Goal: Task Accomplishment & Management: Use online tool/utility

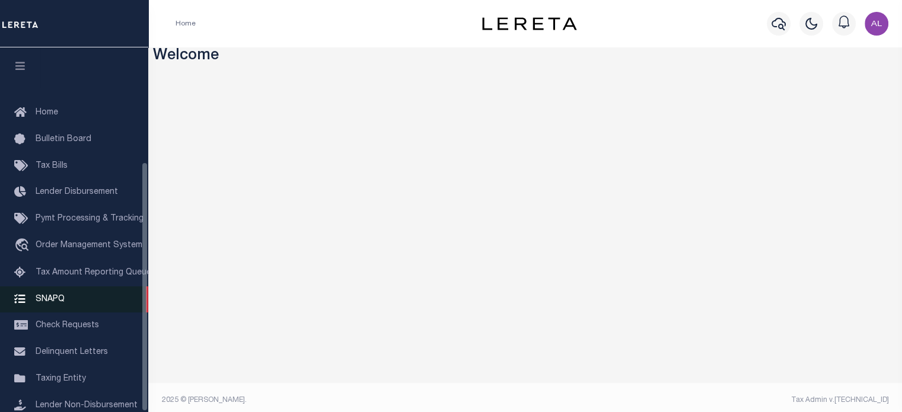
scroll to position [167, 0]
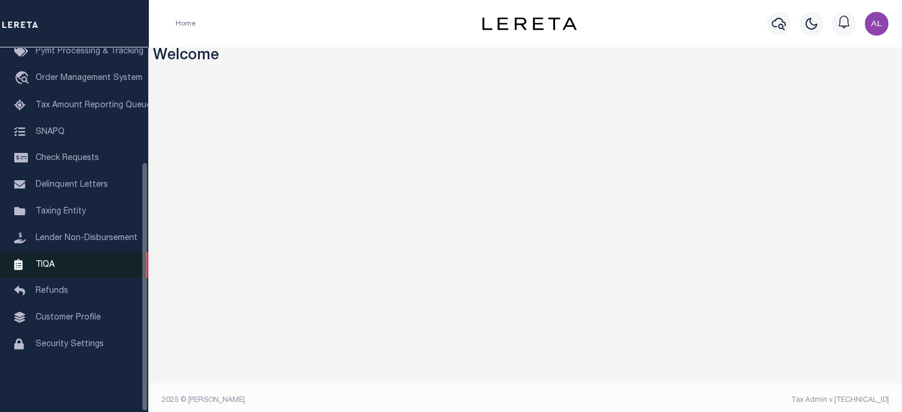
click at [64, 276] on link "TIQA" at bounding box center [74, 265] width 148 height 27
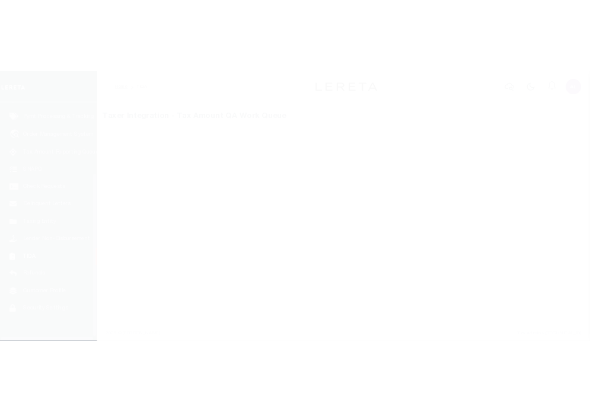
scroll to position [167, 0]
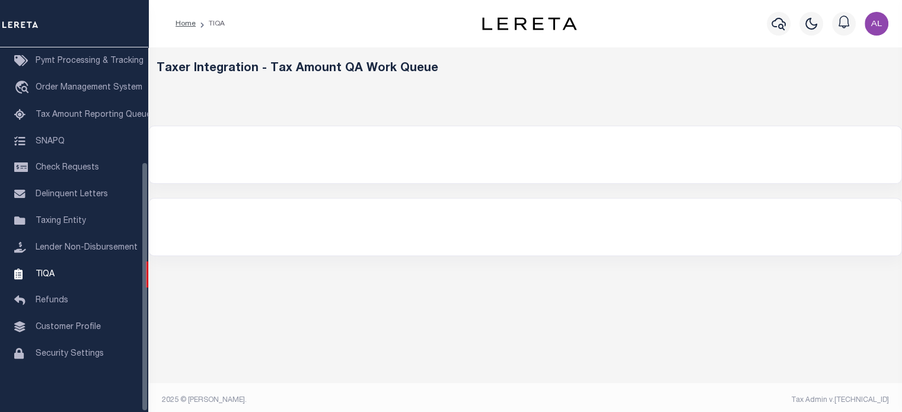
select select "200"
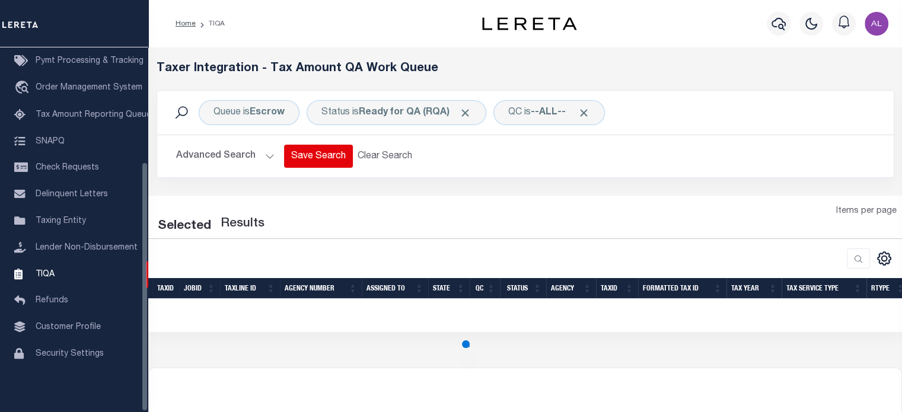
select select "200"
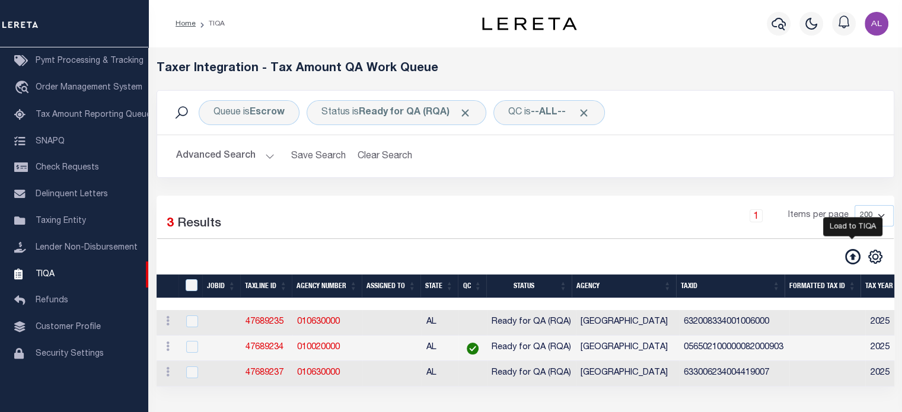
click at [852, 255] on icon at bounding box center [852, 256] width 15 height 15
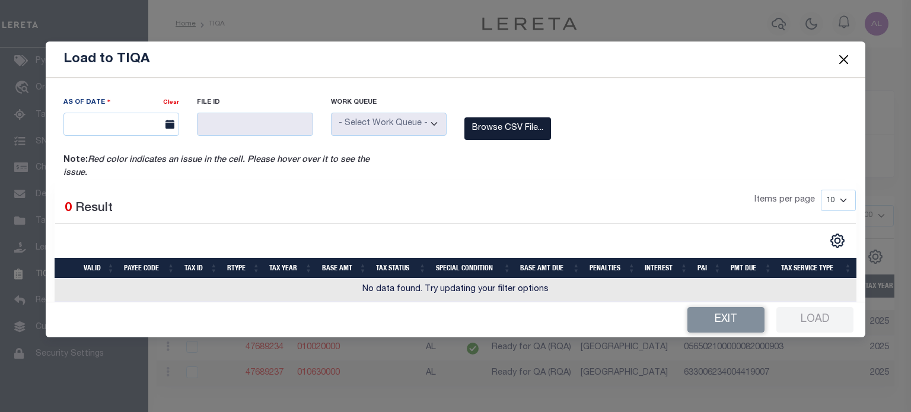
click at [531, 130] on label "Browse CSV File..." at bounding box center [507, 128] width 87 height 23
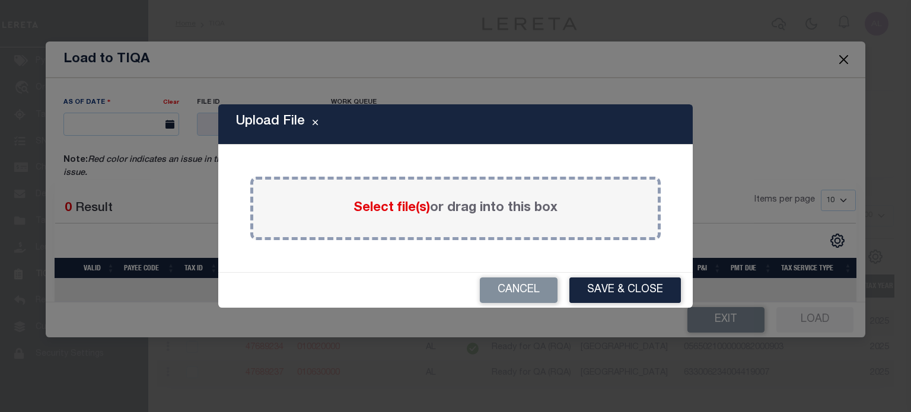
click at [397, 208] on span "Select file(s)" at bounding box center [391, 208] width 76 height 13
click at [0, 0] on input "Select file(s) or drag into this box" at bounding box center [0, 0] width 0 height 0
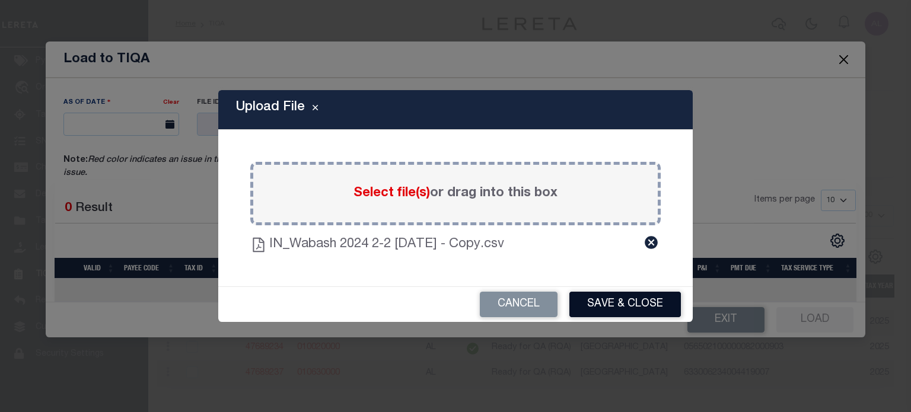
click at [647, 304] on button "Save & Close" at bounding box center [624, 304] width 111 height 25
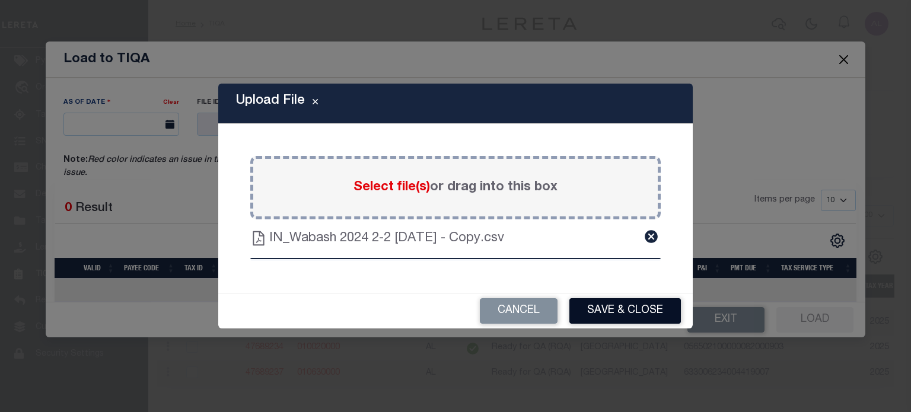
click at [636, 303] on button "Save & Close" at bounding box center [624, 310] width 111 height 25
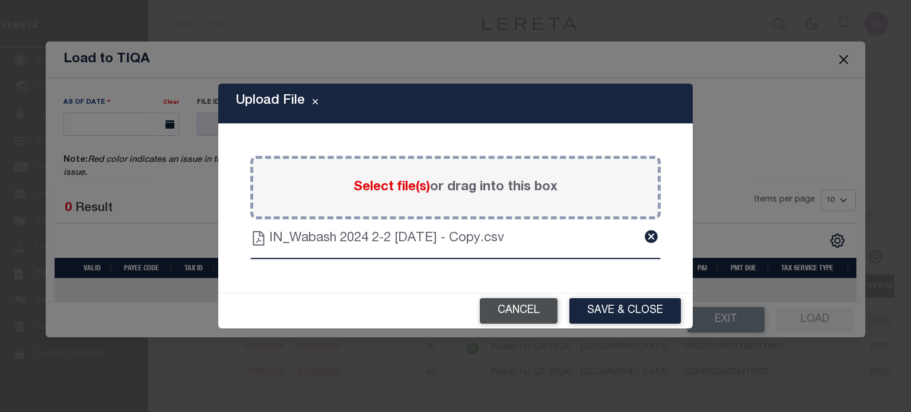
click at [519, 317] on button "Cancel" at bounding box center [519, 310] width 78 height 25
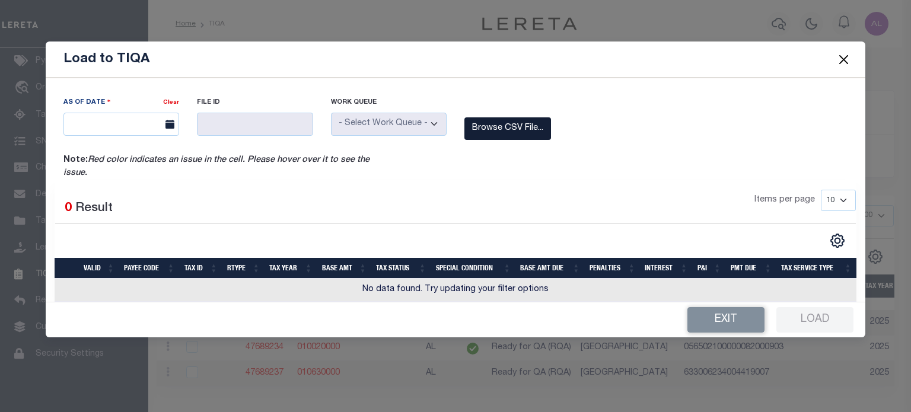
click at [519, 127] on label "Browse CSV File..." at bounding box center [507, 128] width 87 height 23
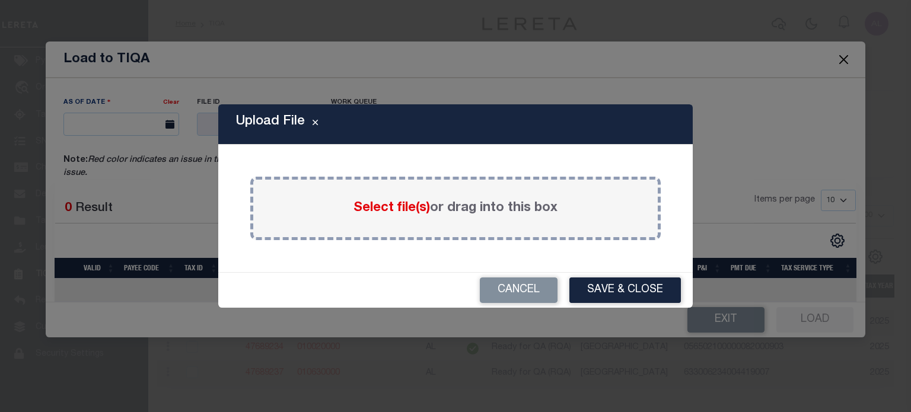
click at [395, 205] on span "Select file(s)" at bounding box center [391, 208] width 76 height 13
click at [0, 0] on input "Select file(s) or drag into this box" at bounding box center [0, 0] width 0 height 0
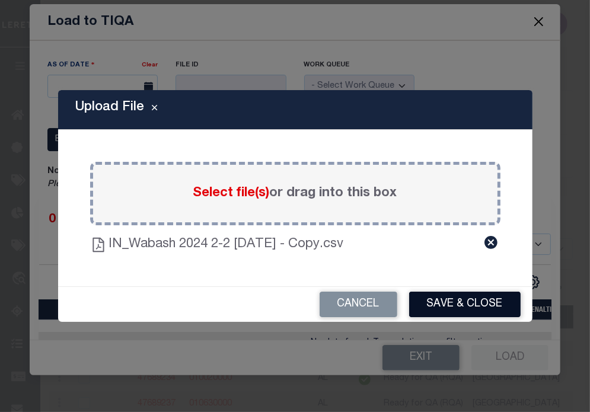
click at [468, 298] on button "Save & Close" at bounding box center [464, 304] width 111 height 25
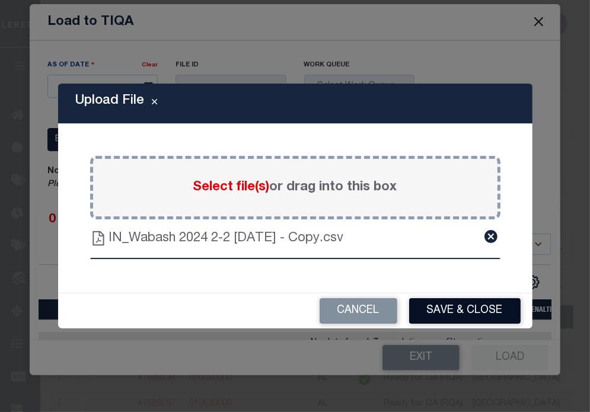
click at [494, 301] on button "Save & Close" at bounding box center [464, 310] width 111 height 25
click at [478, 308] on button "Save & Close" at bounding box center [464, 310] width 111 height 25
click at [484, 305] on button "Save & Close" at bounding box center [464, 310] width 111 height 25
click at [467, 308] on button "Save & Close" at bounding box center [464, 310] width 111 height 25
click at [431, 305] on button "Save & Close" at bounding box center [464, 310] width 111 height 25
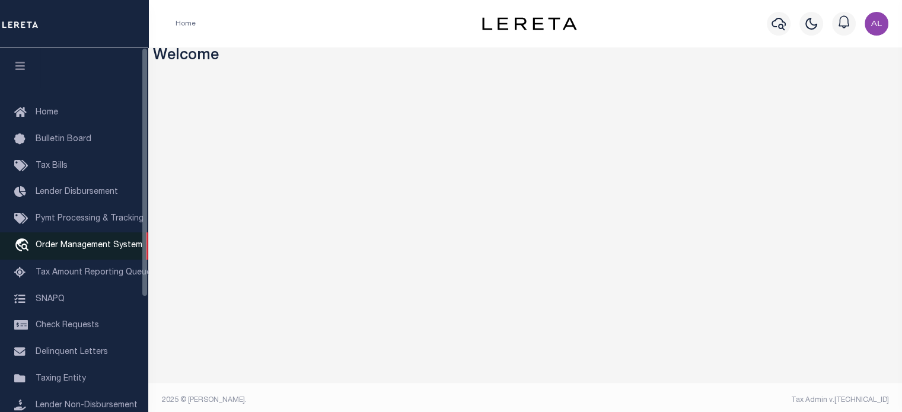
scroll to position [167, 0]
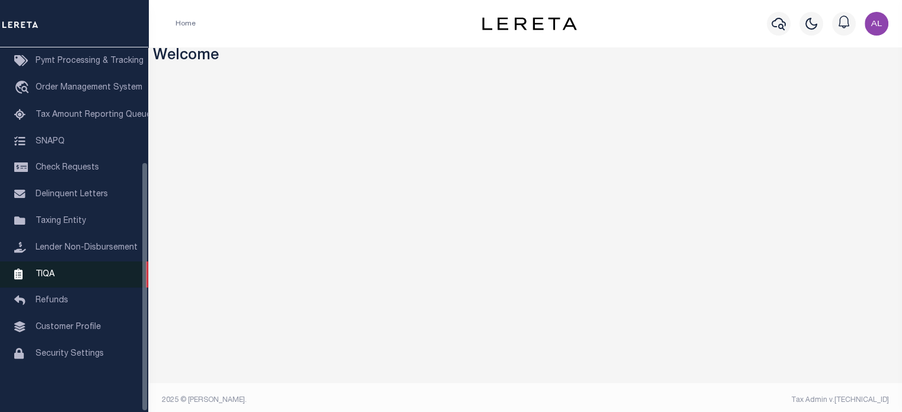
click at [58, 271] on link "TIQA" at bounding box center [74, 274] width 148 height 27
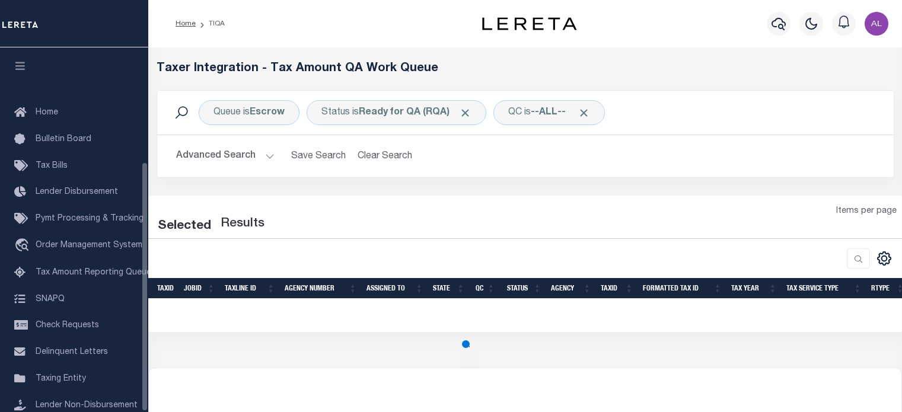
select select "200"
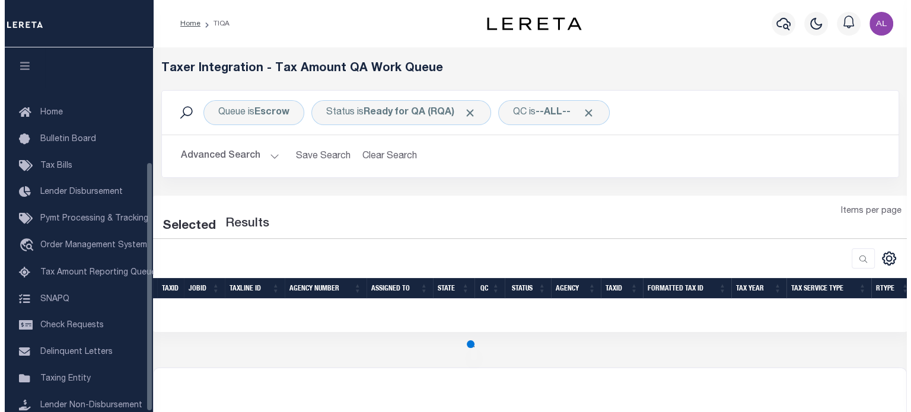
scroll to position [167, 0]
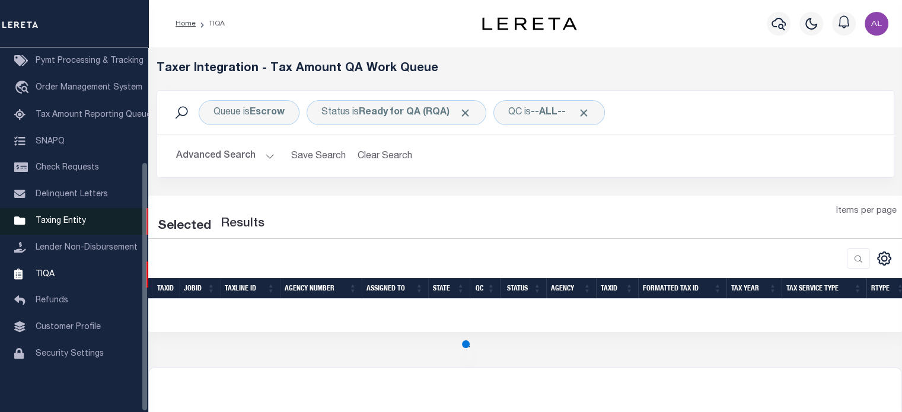
select select "200"
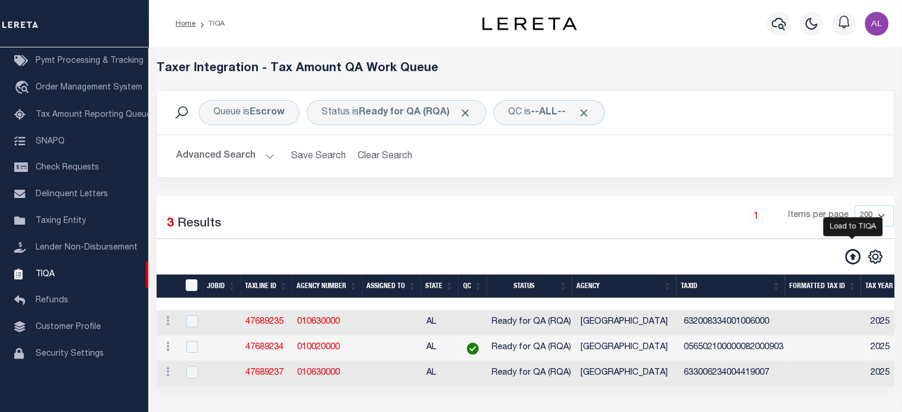
click at [847, 254] on icon at bounding box center [852, 256] width 15 height 15
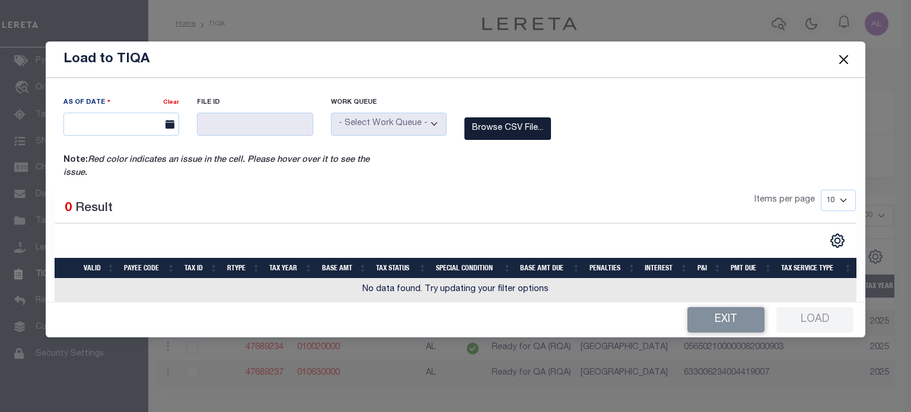
click at [501, 123] on label "Browse CSV File..." at bounding box center [507, 128] width 87 height 23
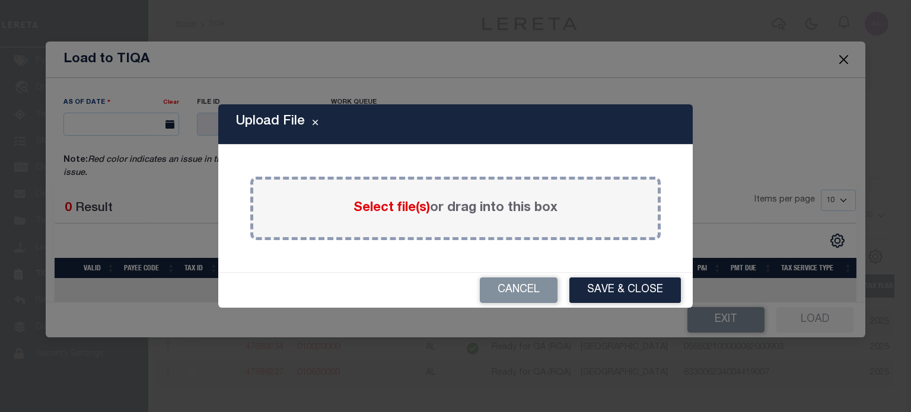
click at [401, 205] on span "Select file(s)" at bounding box center [391, 208] width 76 height 13
click at [0, 0] on input "Select file(s) or drag into this box" at bounding box center [0, 0] width 0 height 0
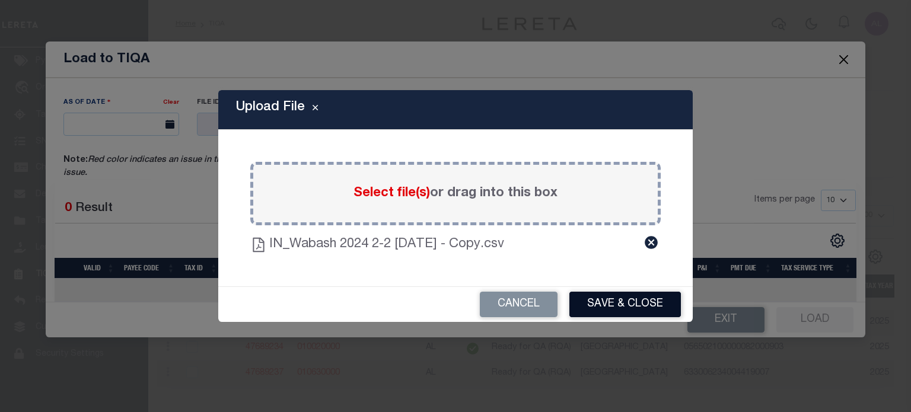
click at [614, 302] on button "Save & Close" at bounding box center [624, 304] width 111 height 25
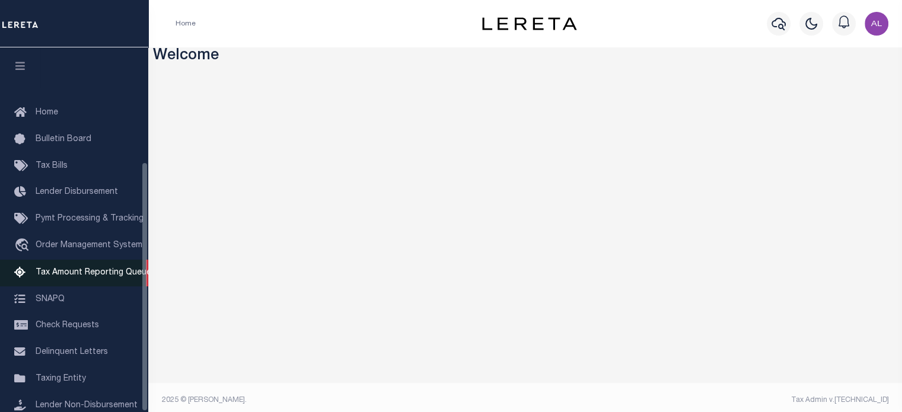
scroll to position [167, 0]
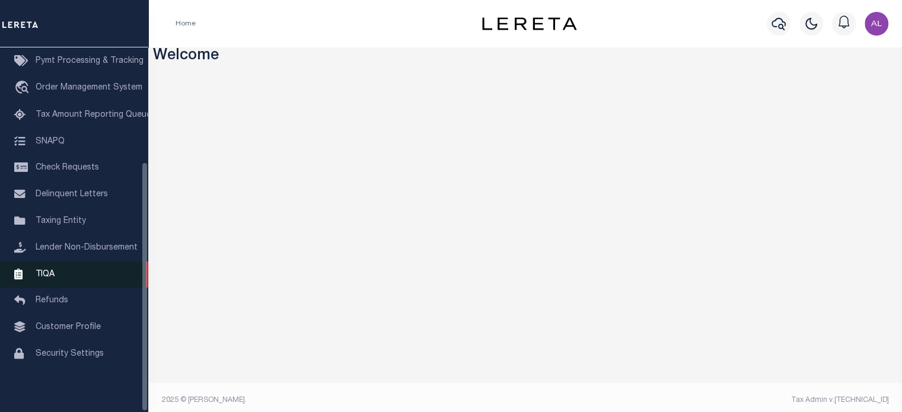
click at [69, 279] on link "TIQA" at bounding box center [74, 274] width 148 height 27
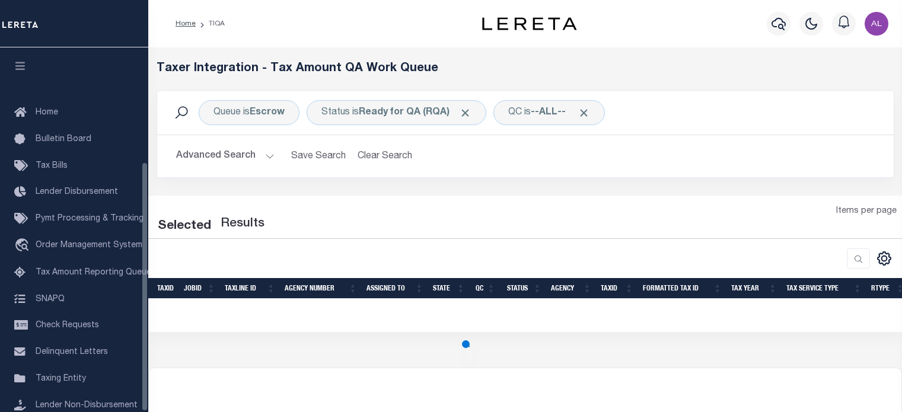
select select "200"
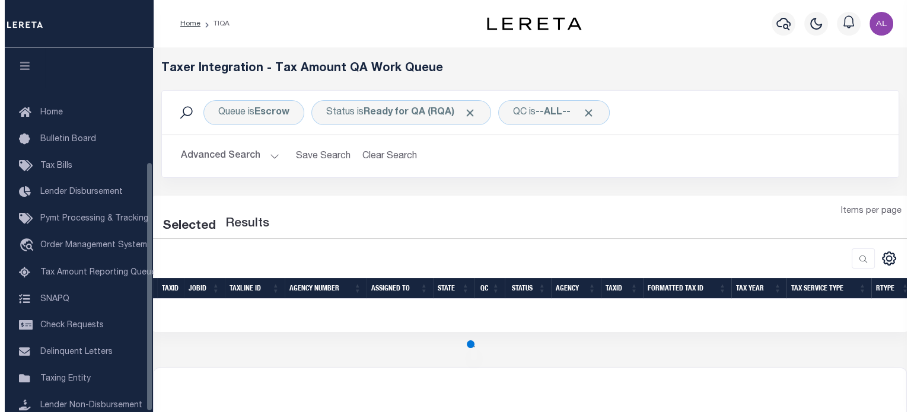
scroll to position [167, 0]
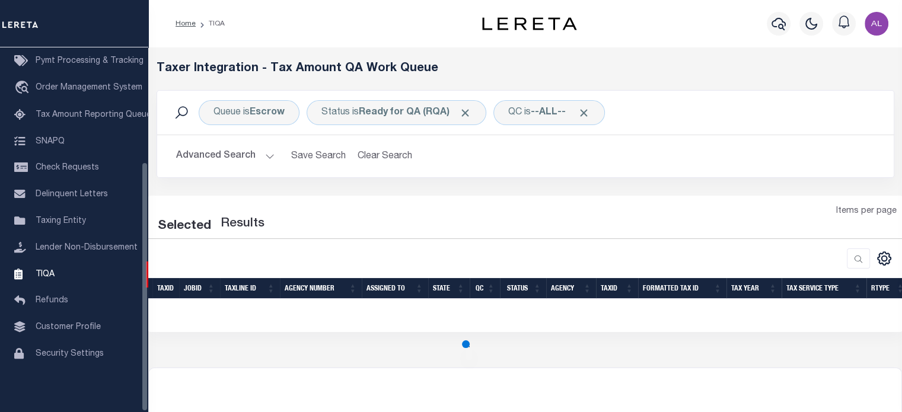
select select "200"
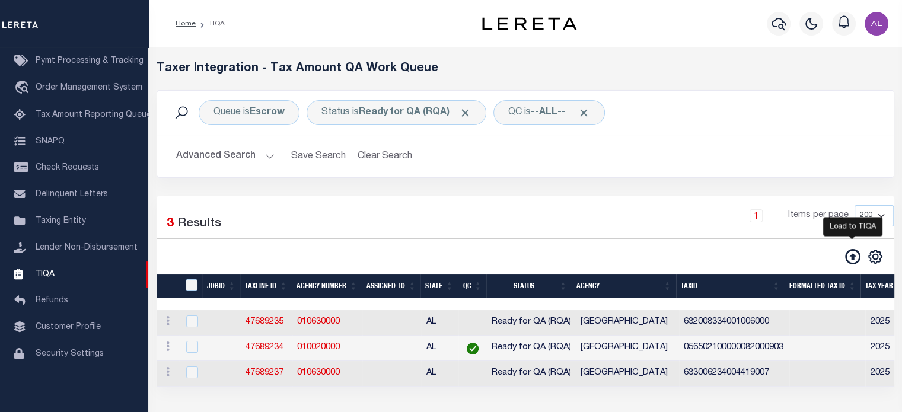
click at [847, 258] on icon at bounding box center [852, 256] width 15 height 15
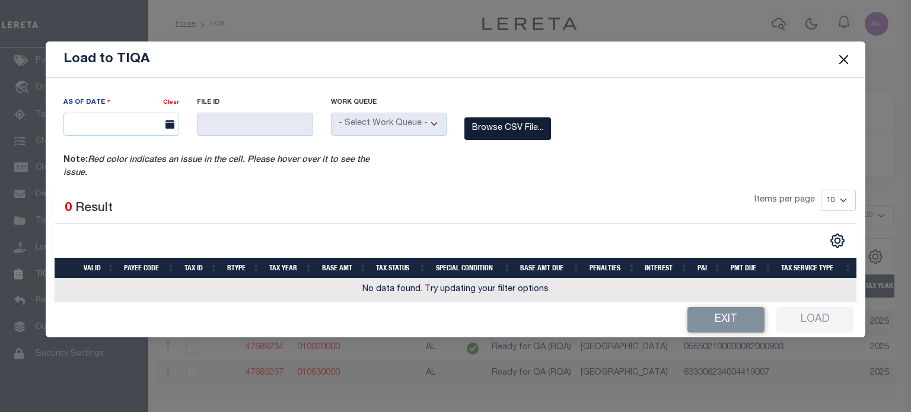
click at [526, 129] on label "Browse CSV File..." at bounding box center [507, 128] width 87 height 23
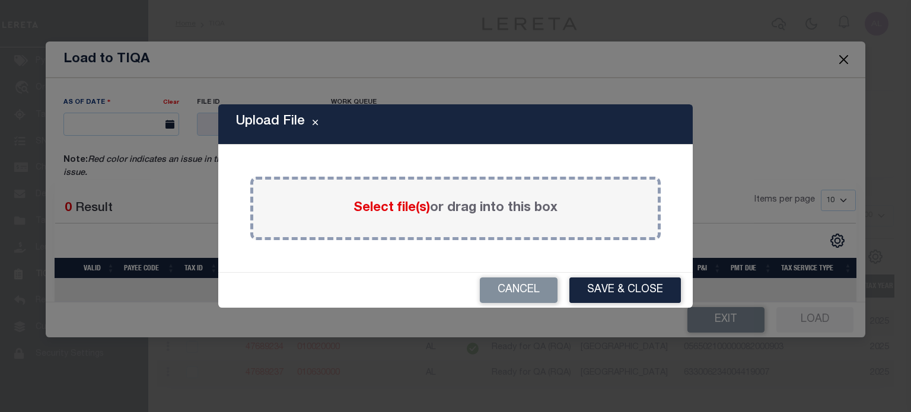
click at [382, 207] on span "Select file(s)" at bounding box center [391, 208] width 76 height 13
click at [0, 0] on input "Select file(s) or drag into this box" at bounding box center [0, 0] width 0 height 0
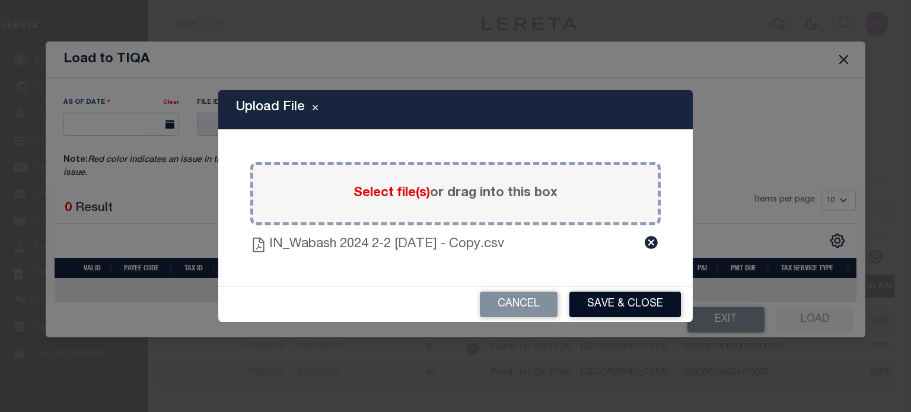
click at [628, 299] on button "Save & Close" at bounding box center [624, 304] width 111 height 25
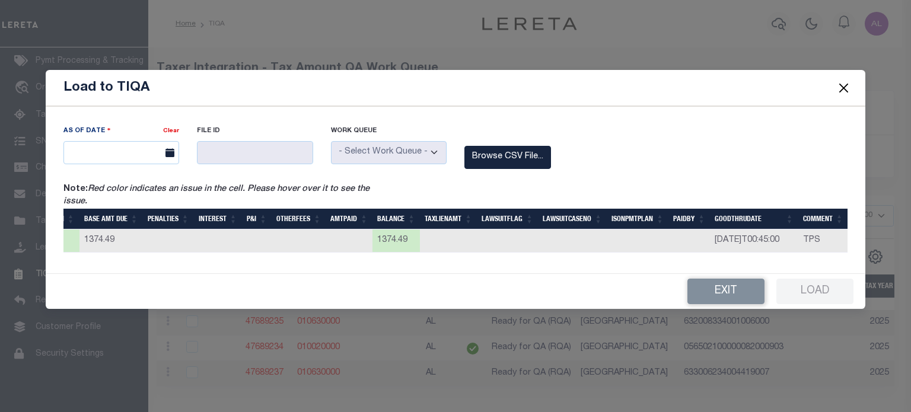
scroll to position [0, 0]
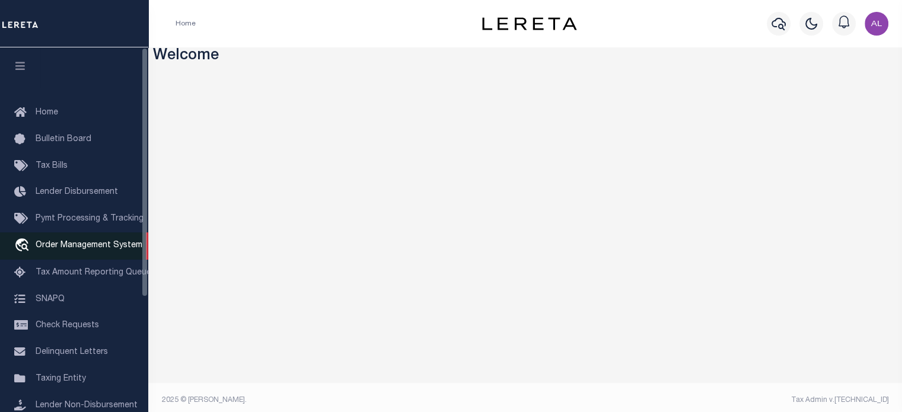
scroll to position [167, 0]
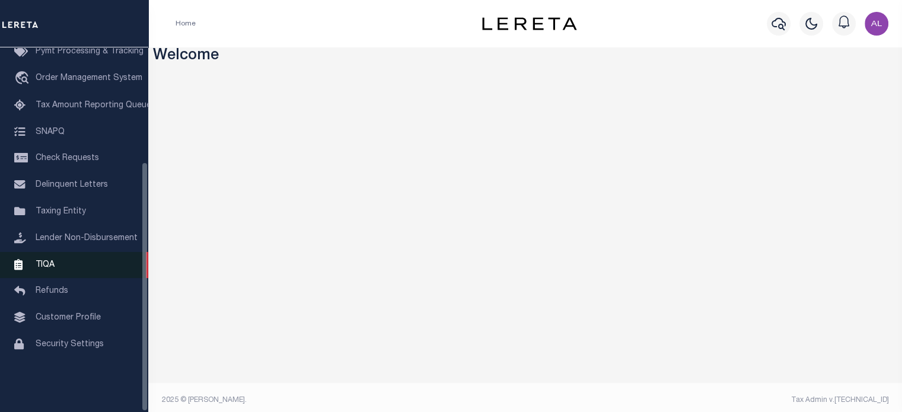
click at [81, 273] on link "TIQA" at bounding box center [74, 265] width 148 height 27
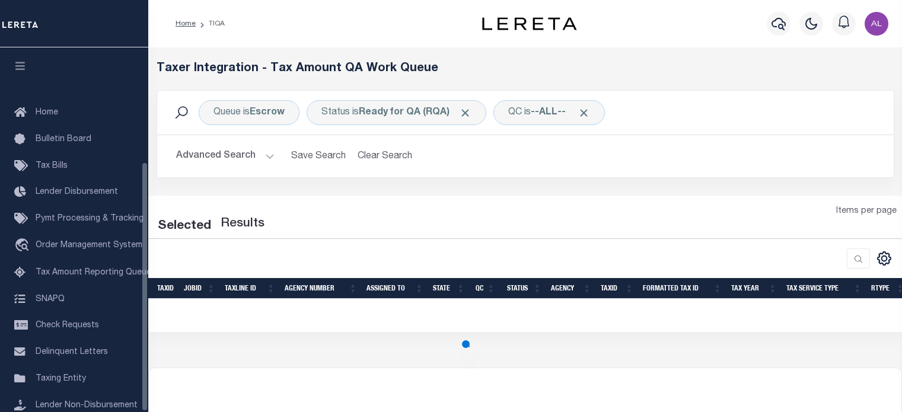
select select "200"
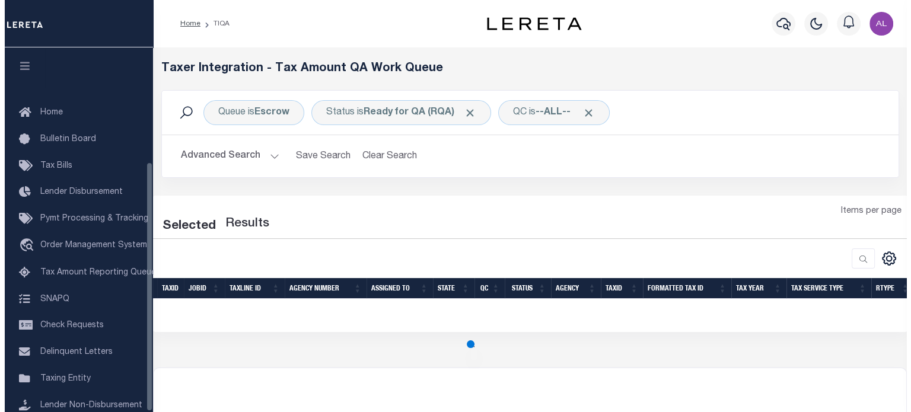
scroll to position [167, 0]
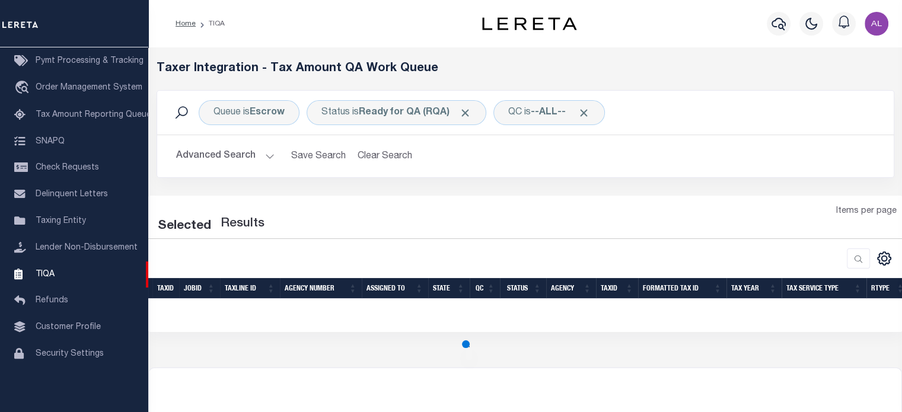
select select "200"
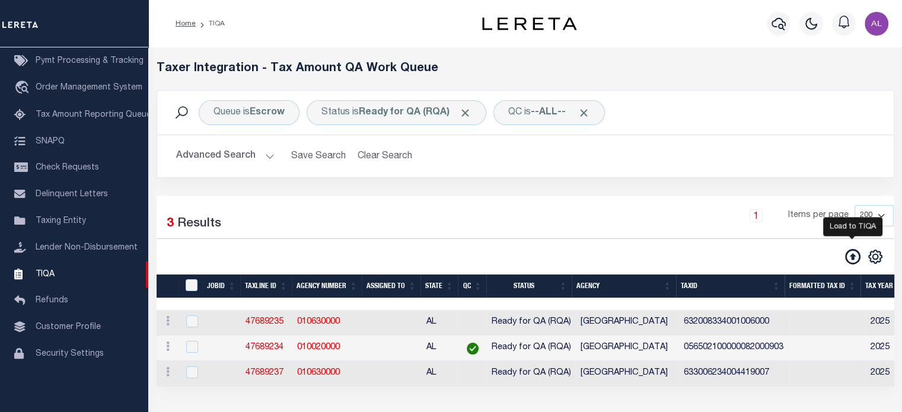
click at [851, 257] on icon at bounding box center [852, 256] width 15 height 15
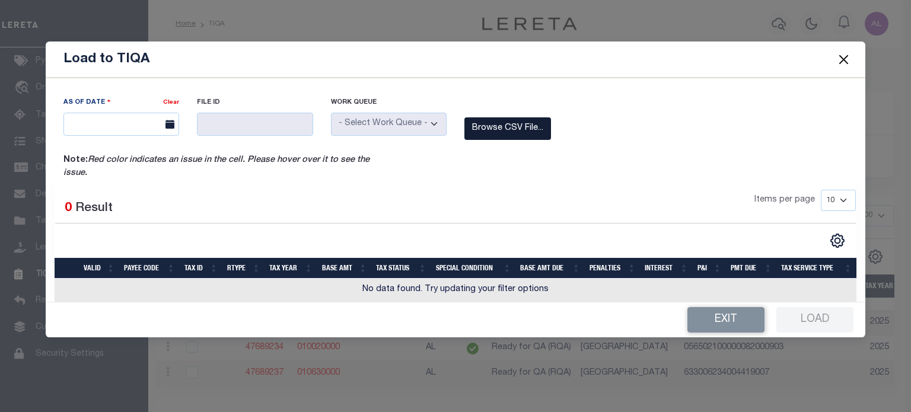
click at [507, 137] on label "Browse CSV File..." at bounding box center [507, 128] width 87 height 23
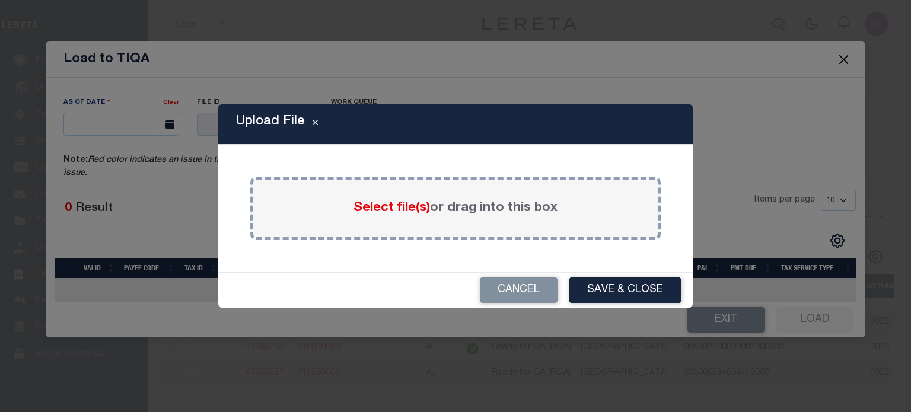
click at [395, 206] on span "Select file(s)" at bounding box center [391, 208] width 76 height 13
click at [0, 0] on input "Select file(s) or drag into this box" at bounding box center [0, 0] width 0 height 0
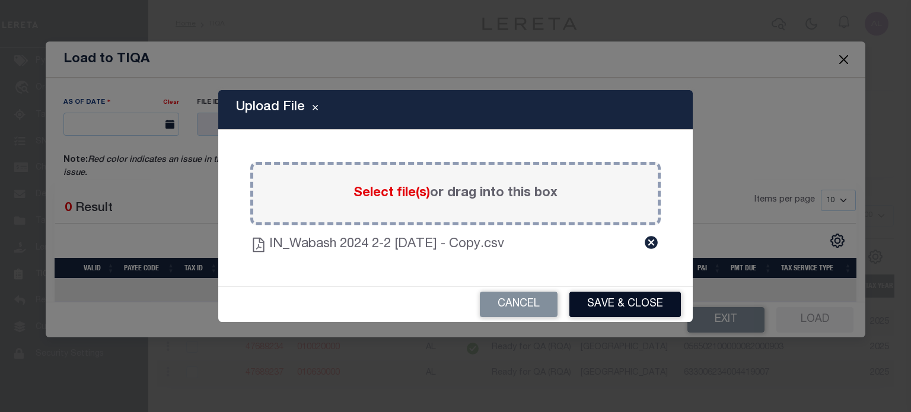
click at [623, 301] on button "Save & Close" at bounding box center [624, 304] width 111 height 25
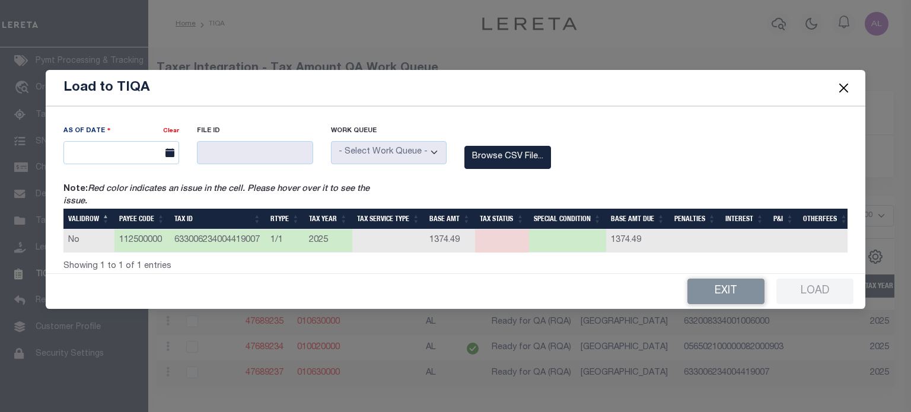
click at [567, 239] on td at bounding box center [567, 240] width 77 height 23
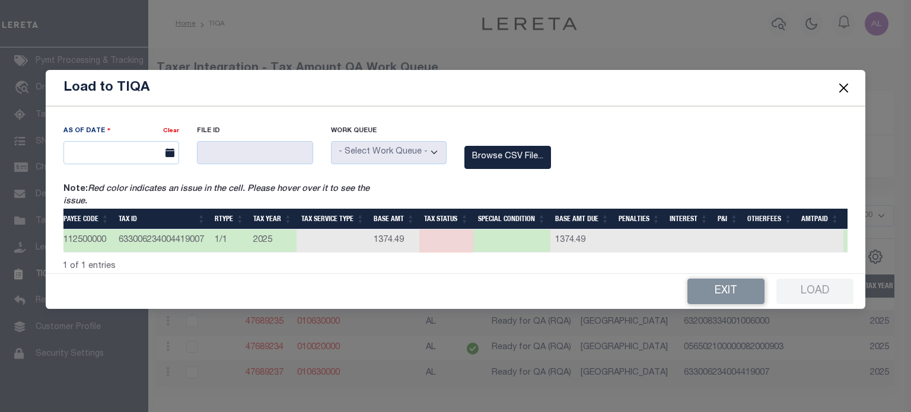
scroll to position [0, 0]
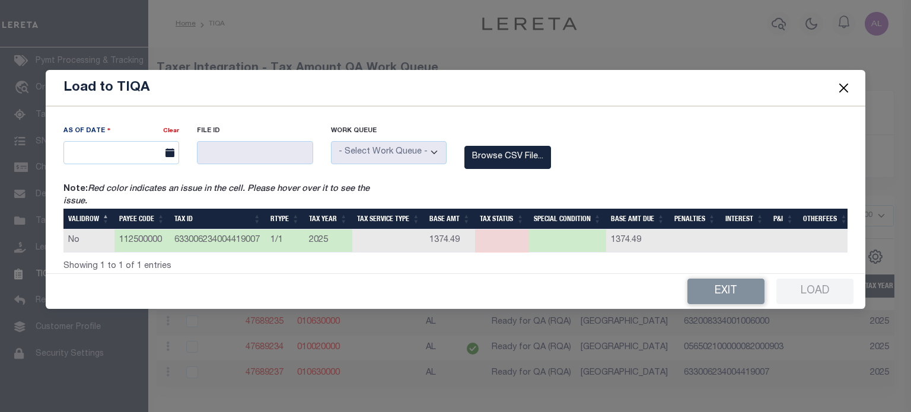
click at [499, 229] on td at bounding box center [502, 240] width 54 height 23
click at [497, 212] on th "TAX STATUS" at bounding box center [502, 219] width 54 height 21
click at [569, 213] on th "SPECIAL CONDITION" at bounding box center [567, 219] width 77 height 21
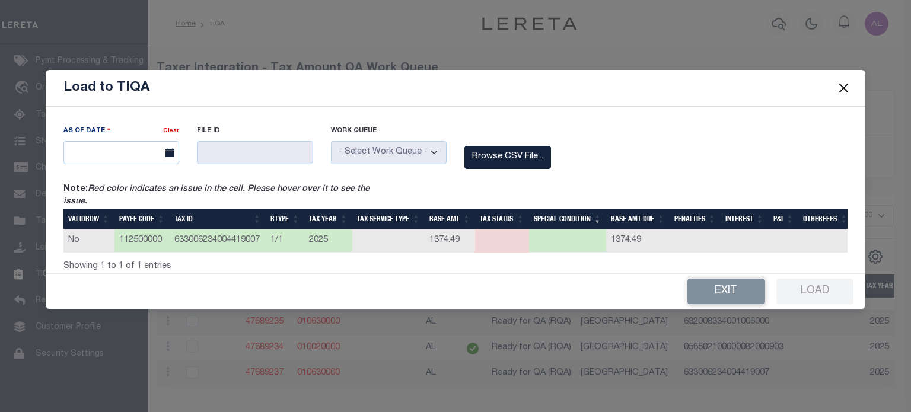
click at [567, 241] on td at bounding box center [567, 240] width 77 height 23
click at [538, 151] on label "Browse CSV File..." at bounding box center [507, 157] width 87 height 23
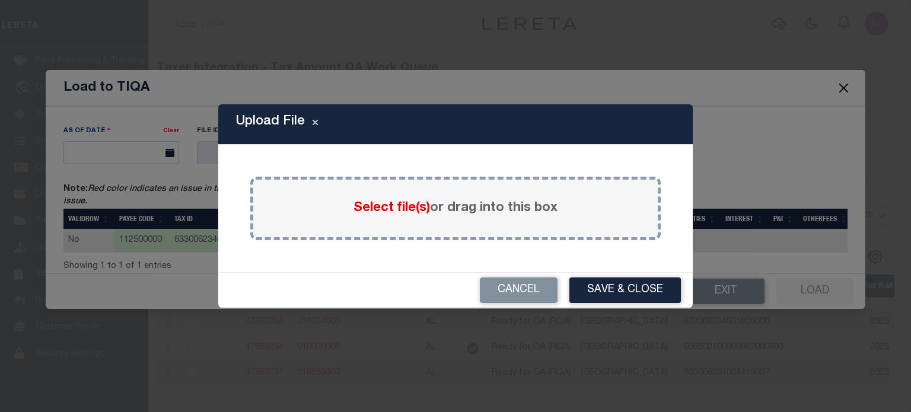
click at [399, 212] on span "Select file(s)" at bounding box center [391, 208] width 76 height 13
click at [0, 0] on input "Select file(s) or drag into this box" at bounding box center [0, 0] width 0 height 0
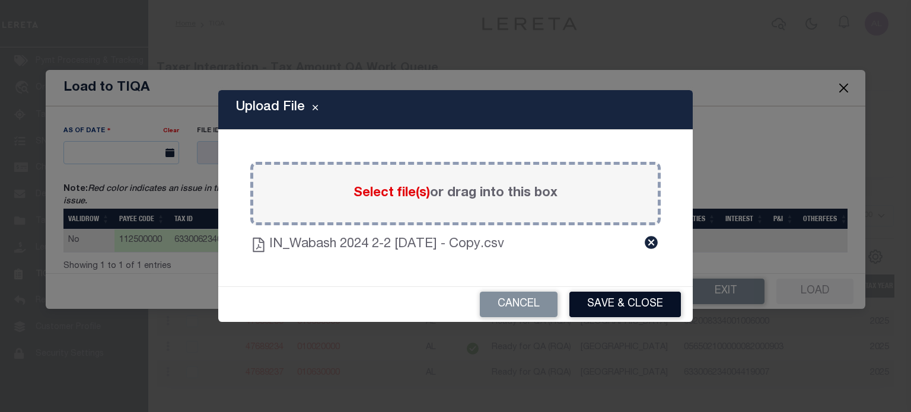
click at [605, 300] on button "Save & Close" at bounding box center [624, 304] width 111 height 25
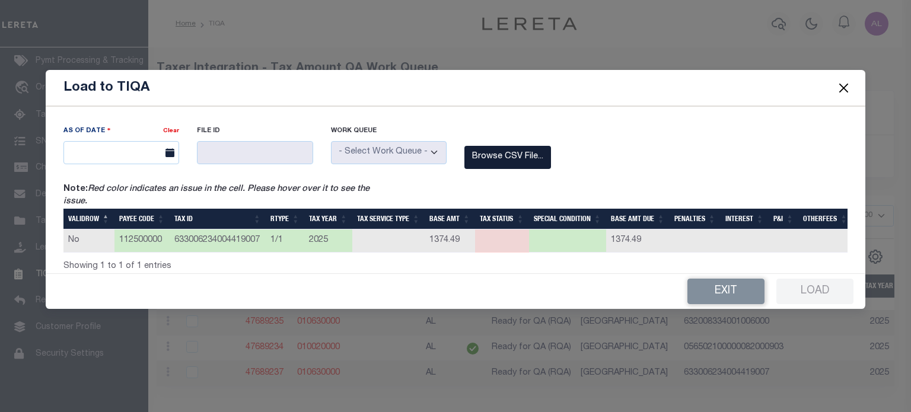
click at [504, 152] on label "Browse CSV File..." at bounding box center [507, 157] width 87 height 23
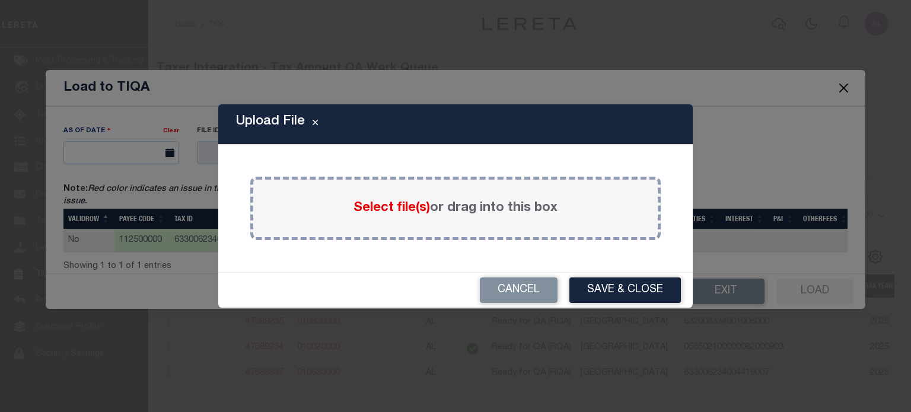
click at [389, 205] on span "Select file(s)" at bounding box center [391, 208] width 76 height 13
click at [0, 0] on input "Select file(s) or drag into this box" at bounding box center [0, 0] width 0 height 0
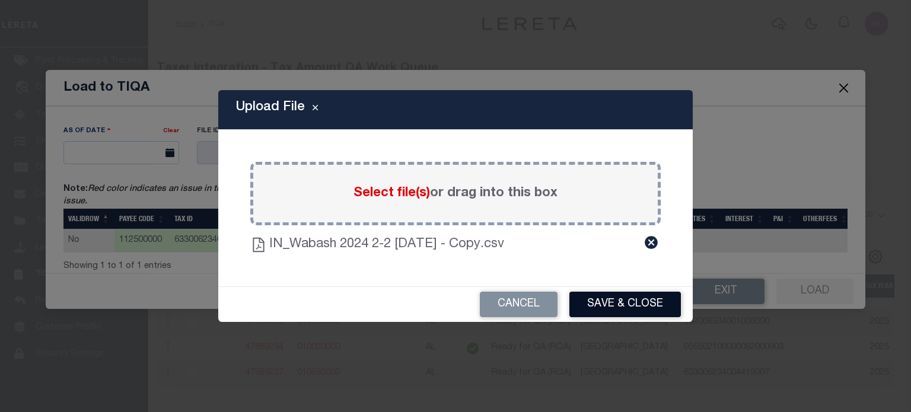
click at [609, 301] on button "Save & Close" at bounding box center [624, 304] width 111 height 25
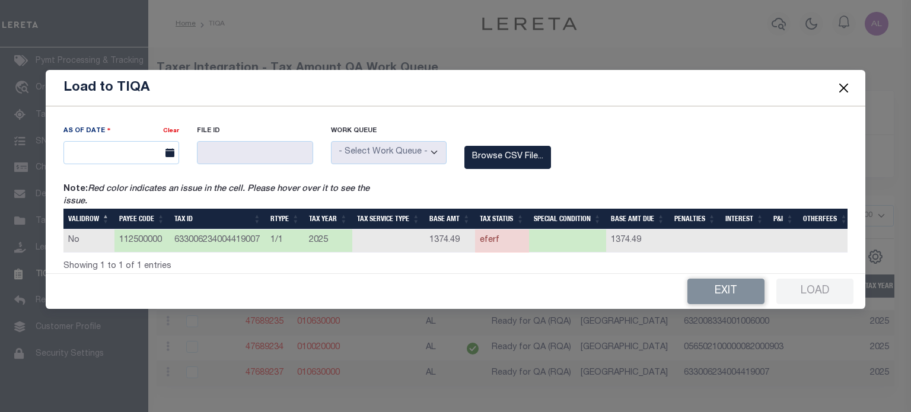
click at [488, 237] on td "eferf" at bounding box center [502, 240] width 54 height 23
click at [503, 160] on label "Browse CSV File..." at bounding box center [507, 157] width 87 height 23
click at [808, 302] on div "Exit Load" at bounding box center [455, 291] width 819 height 35
drag, startPoint x: 117, startPoint y: 147, endPoint x: 190, endPoint y: 110, distance: 81.4
click at [190, 110] on div "As Of Date Clear File ID Work Queue Delinquent" at bounding box center [455, 189] width 819 height 167
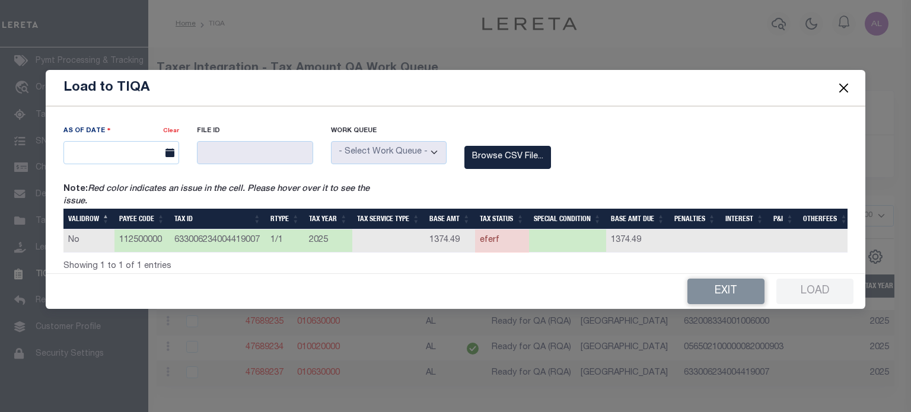
click at [173, 128] on link "Clear" at bounding box center [171, 131] width 16 height 6
